Goal: Obtain resource: Download file/media

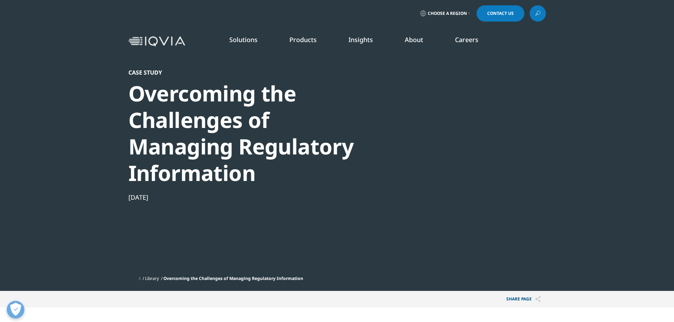
click at [465, 168] on div at bounding box center [478, 148] width 137 height 159
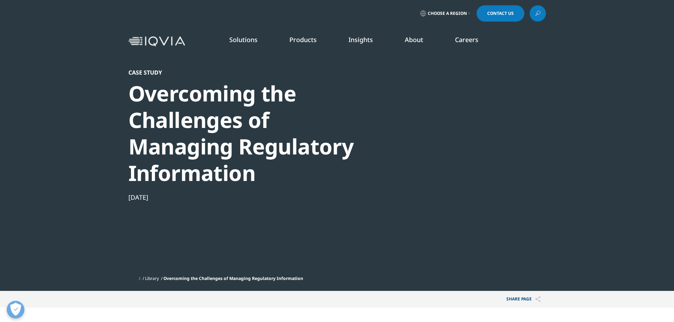
click at [465, 168] on div at bounding box center [478, 148] width 137 height 159
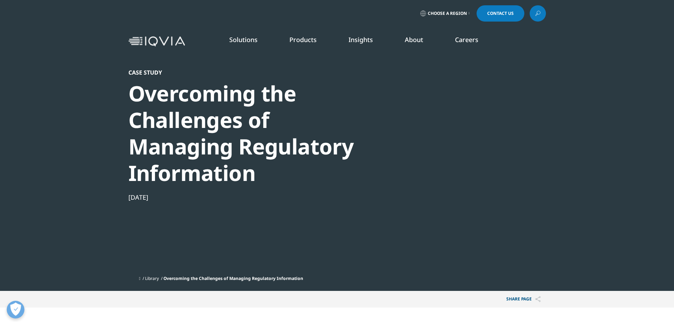
click at [465, 168] on div at bounding box center [478, 148] width 137 height 159
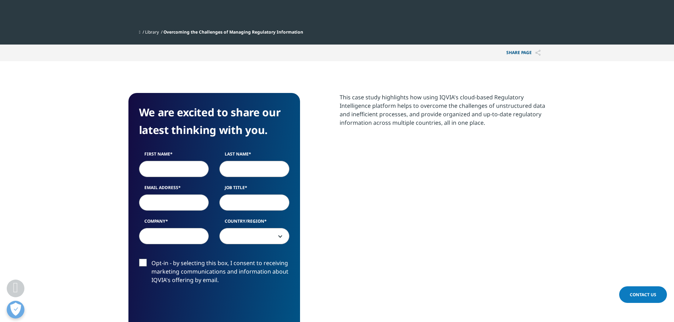
scroll to position [151, 0]
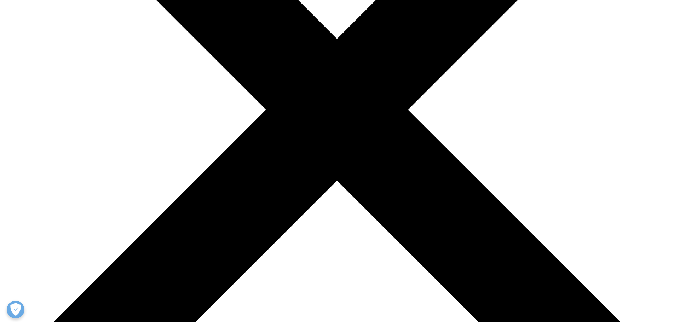
scroll to position [236, 0]
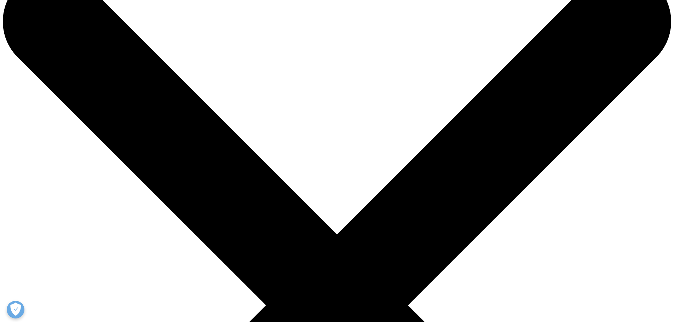
scroll to position [0, 0]
